Goal: Check status

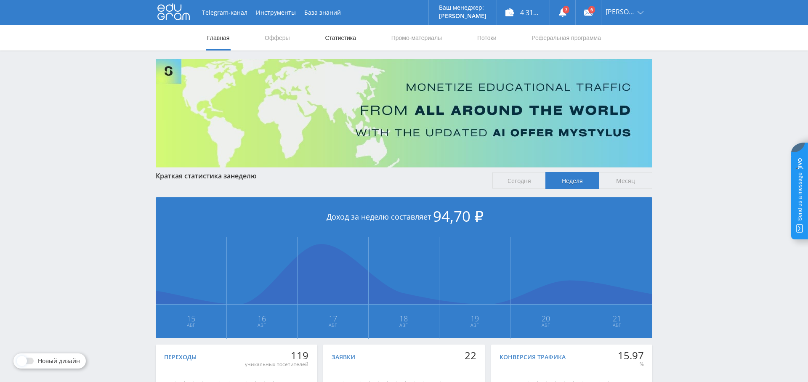
click at [336, 43] on link "Статистика" at bounding box center [340, 37] width 33 height 25
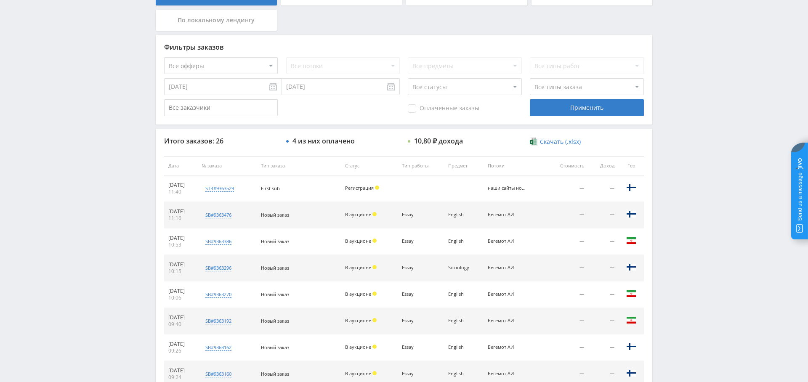
scroll to position [186, 0]
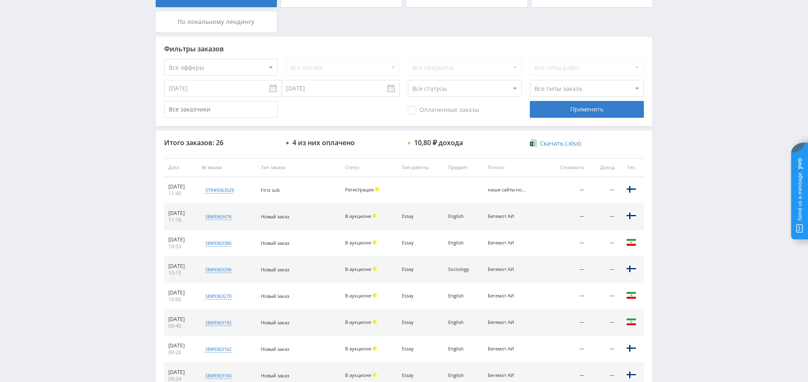
click at [515, 189] on div "наши сайты новый бот Тони" at bounding box center [507, 189] width 38 height 5
click at [513, 190] on div "наши сайты новый бот Тони" at bounding box center [507, 189] width 38 height 5
click at [509, 193] on td "наши сайты новый бот Тони" at bounding box center [515, 190] width 62 height 27
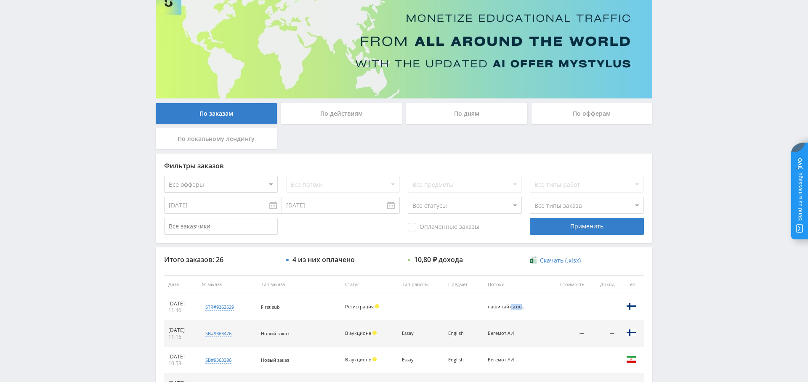
scroll to position [0, 0]
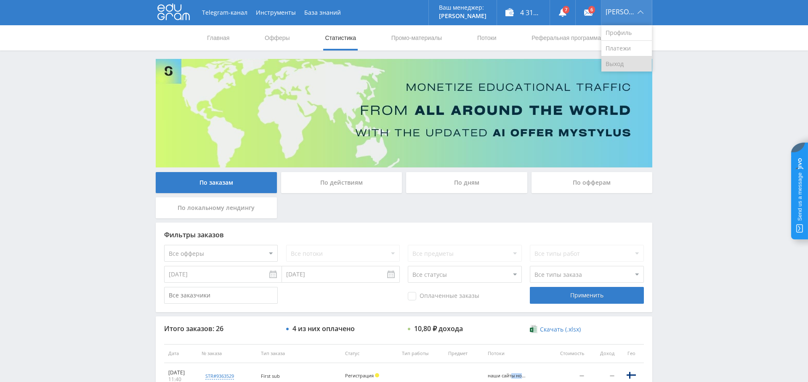
click at [625, 59] on link "Выход" at bounding box center [627, 63] width 51 height 15
